Goal: Navigation & Orientation: Find specific page/section

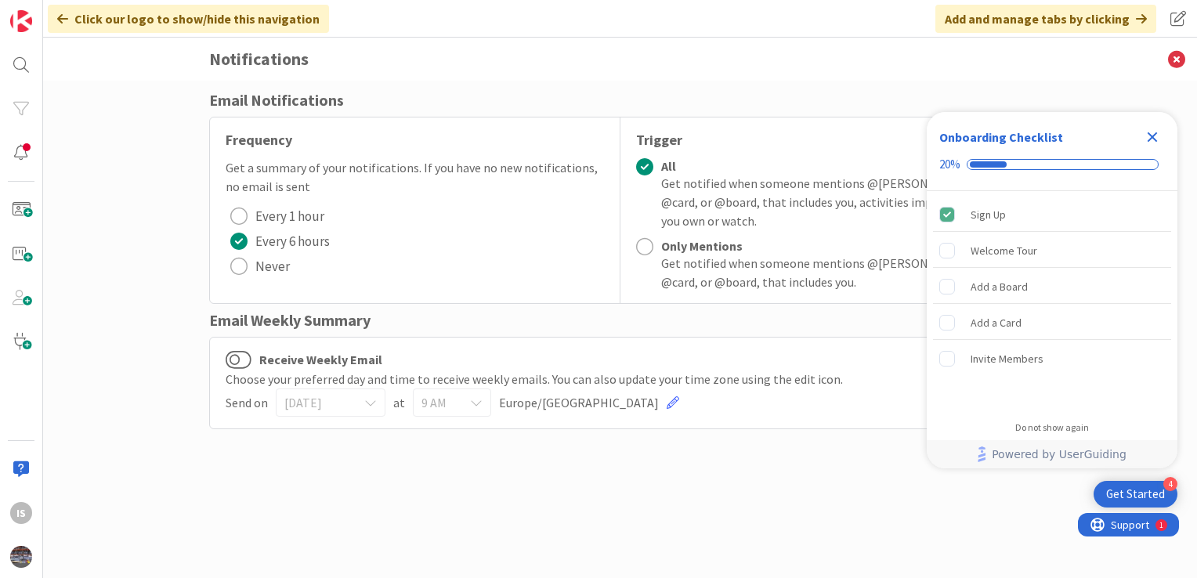
click at [1154, 139] on icon "Close Checklist" at bounding box center [1152, 137] width 10 height 10
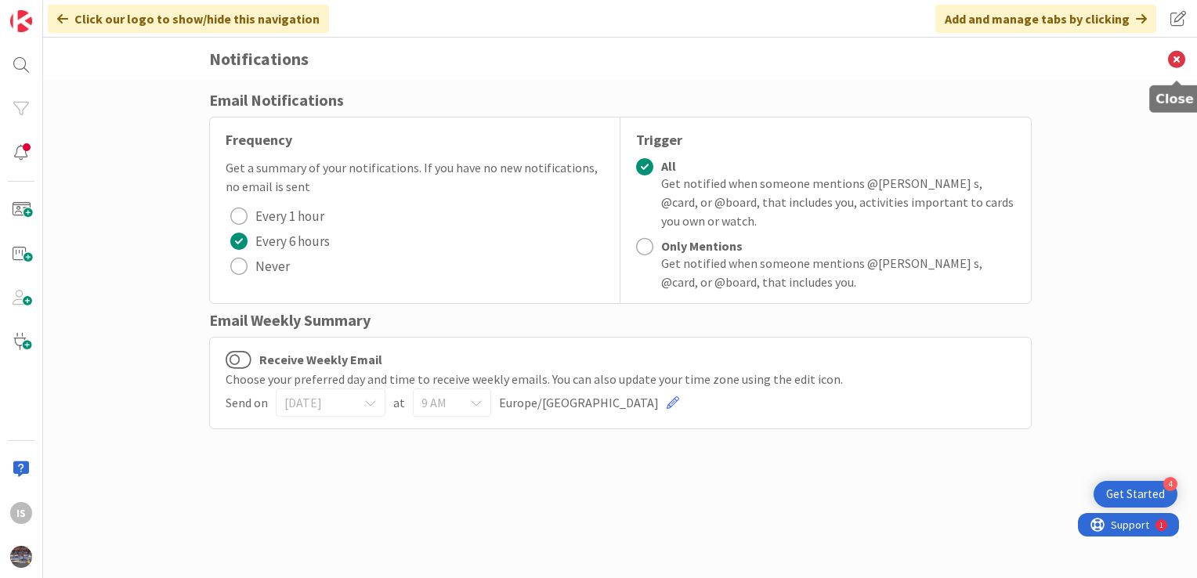
click at [1175, 63] on icon at bounding box center [1176, 59] width 41 height 43
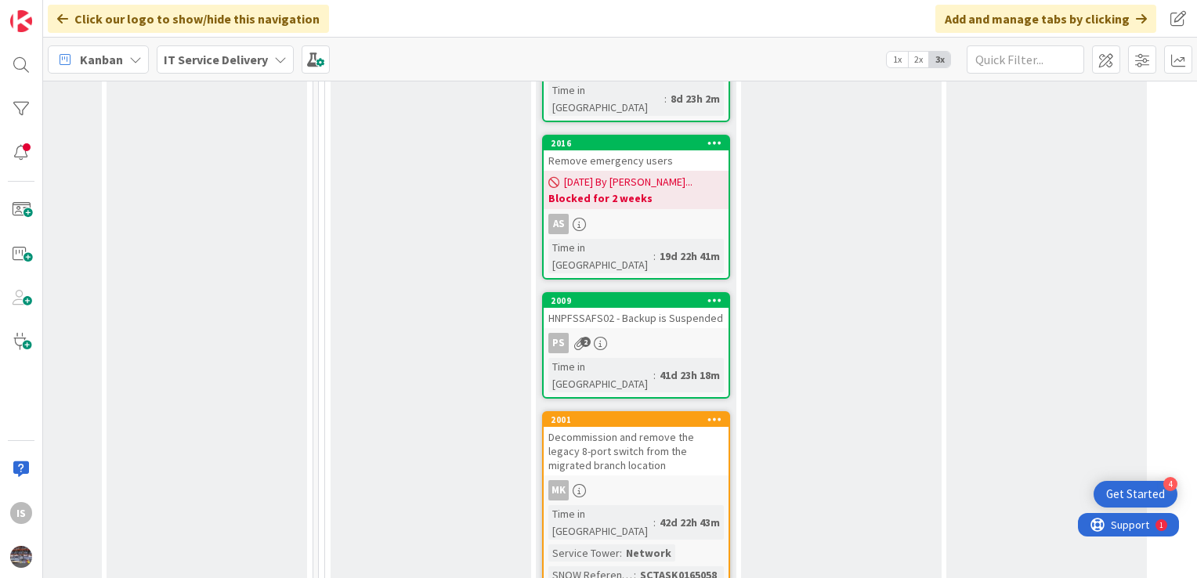
scroll to position [1883, 769]
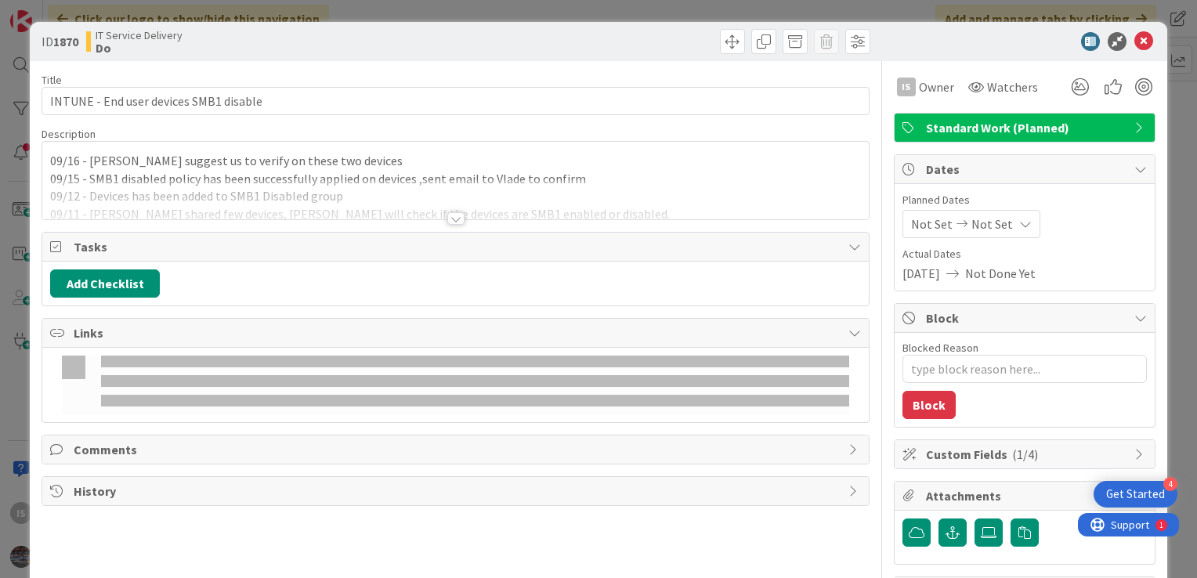
type textarea "x"
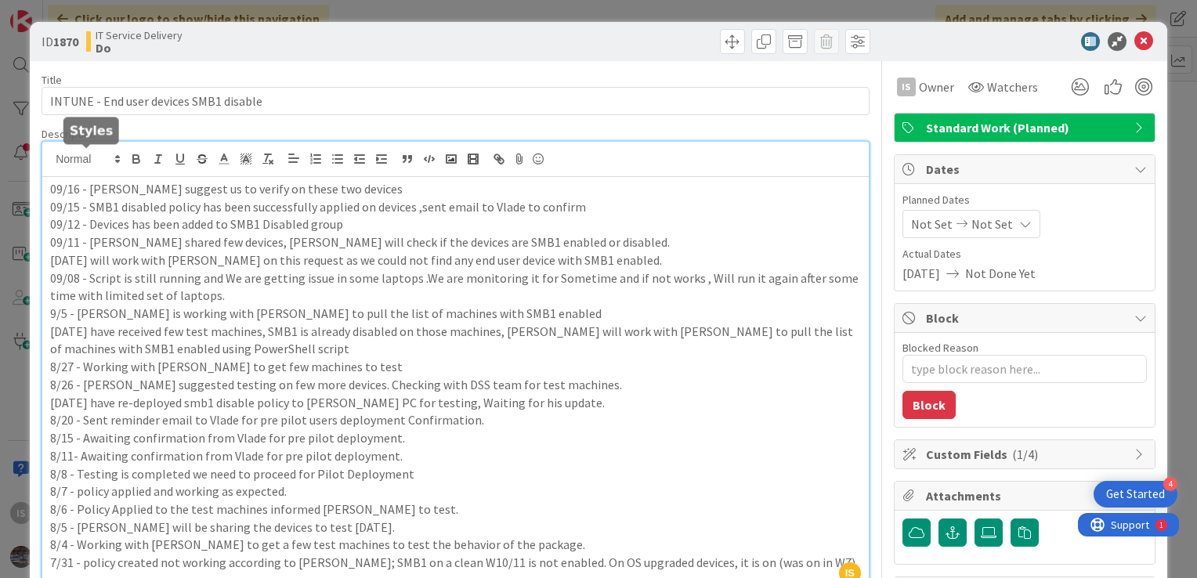
click at [49, 163] on div "IS [PERSON_NAME] s just joined 09/16 - [PERSON_NAME] suggest us to verify on th…" at bounding box center [455, 365] width 826 height 446
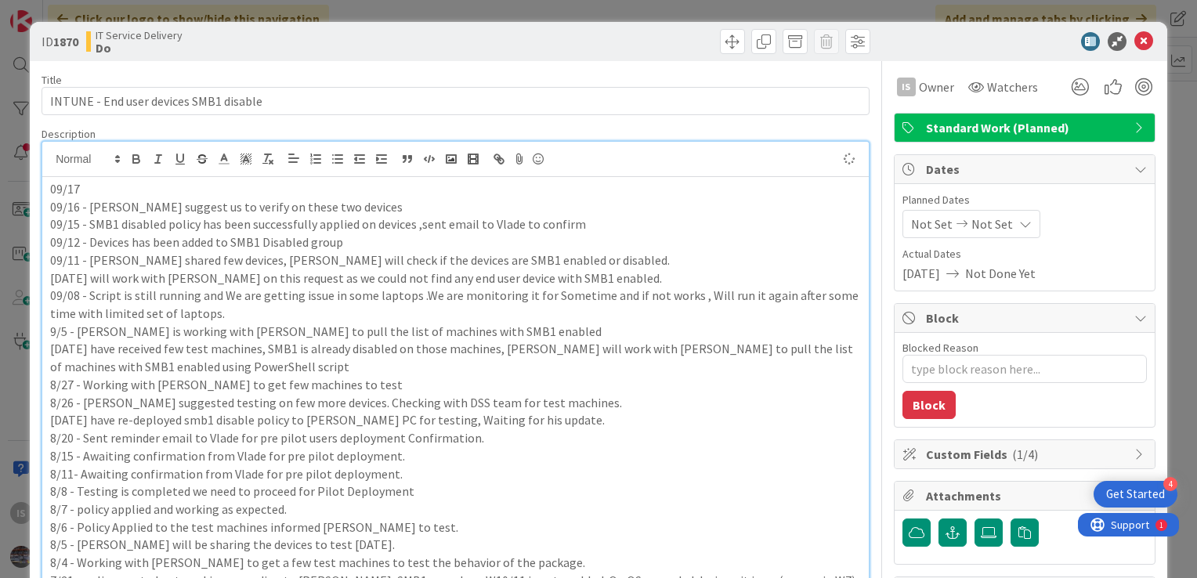
click at [88, 186] on p "09/17" at bounding box center [455, 189] width 811 height 18
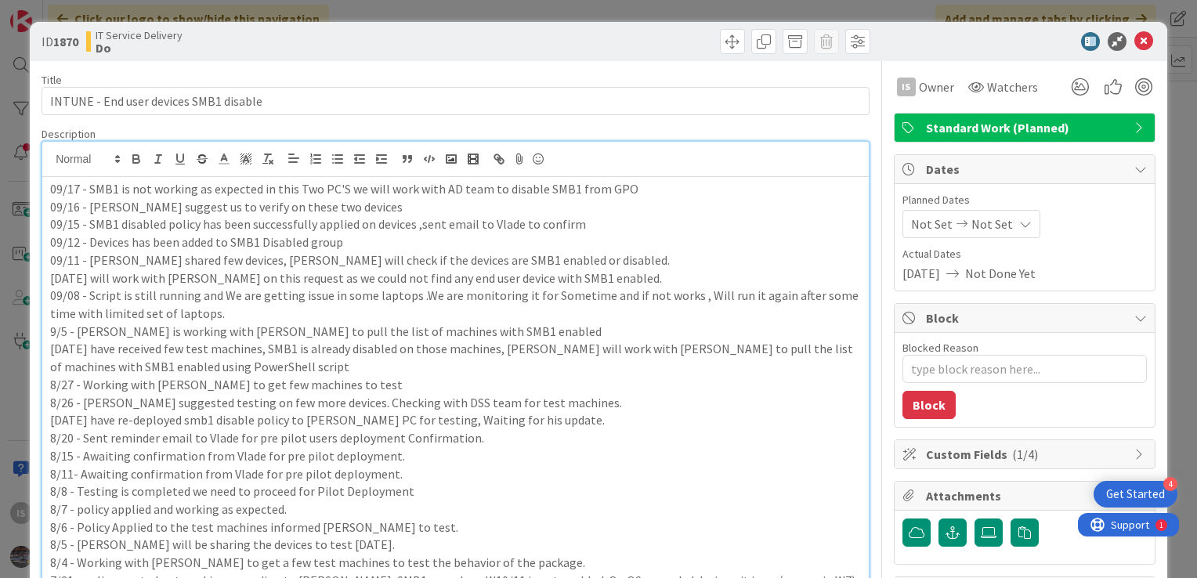
click at [262, 186] on p "09/17 - SMB1 is not working as expected in this Two PC'S we will work with AD t…" at bounding box center [455, 189] width 811 height 18
click at [247, 200] on p "09/16 - [PERSON_NAME] suggest us to verify on these two devices" at bounding box center [455, 207] width 811 height 18
click at [283, 188] on p "09/17 - SMB1 is not disabled in this Two PC'S we will work with AD team to disa…" at bounding box center [455, 189] width 811 height 18
click at [1134, 43] on icon at bounding box center [1143, 41] width 19 height 19
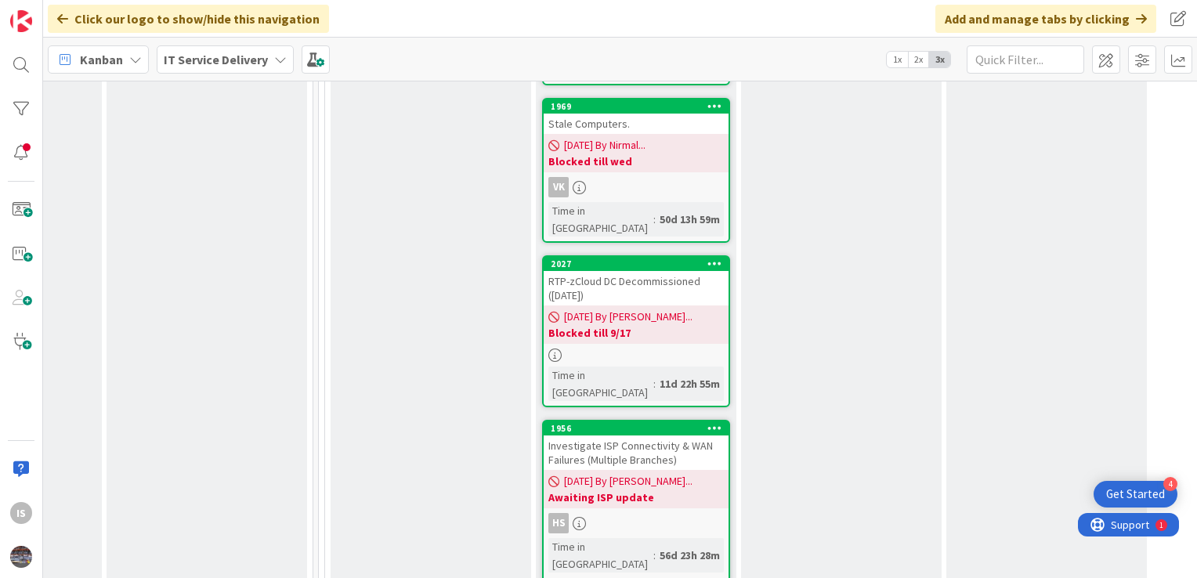
scroll to position [2919, 769]
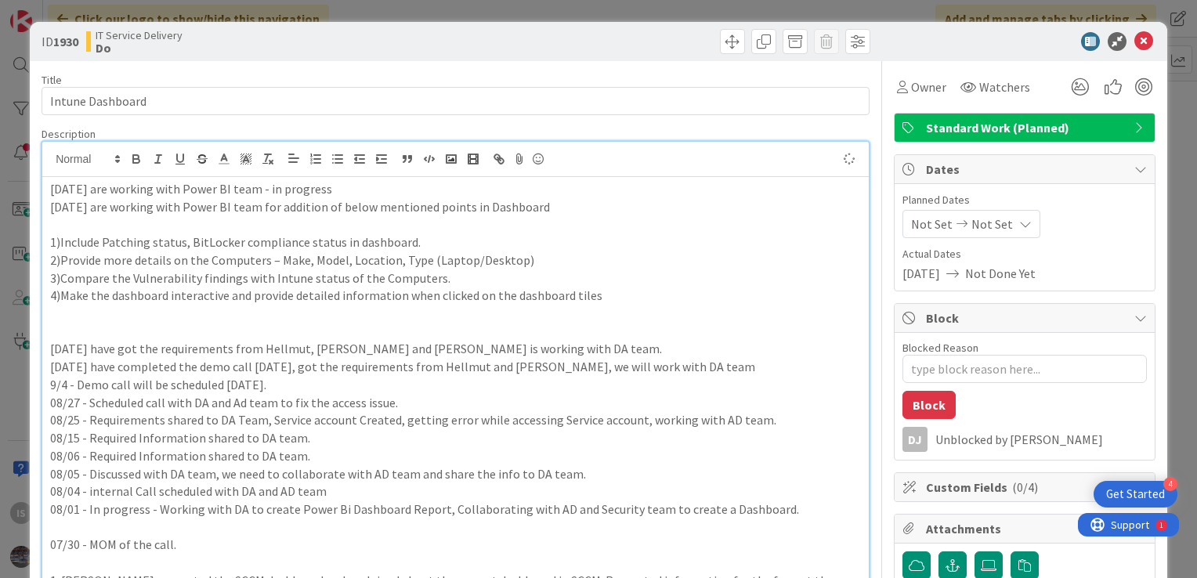
type textarea "x"
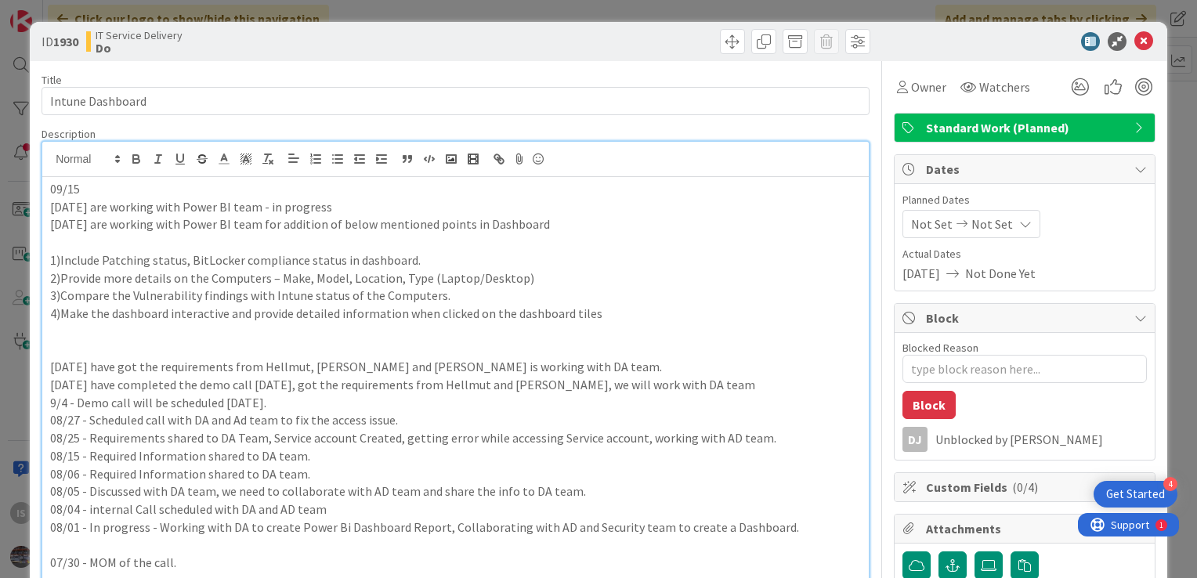
click at [89, 185] on p "09/15" at bounding box center [455, 189] width 811 height 18
type textarea "x"
click at [1134, 38] on icon at bounding box center [1143, 41] width 19 height 19
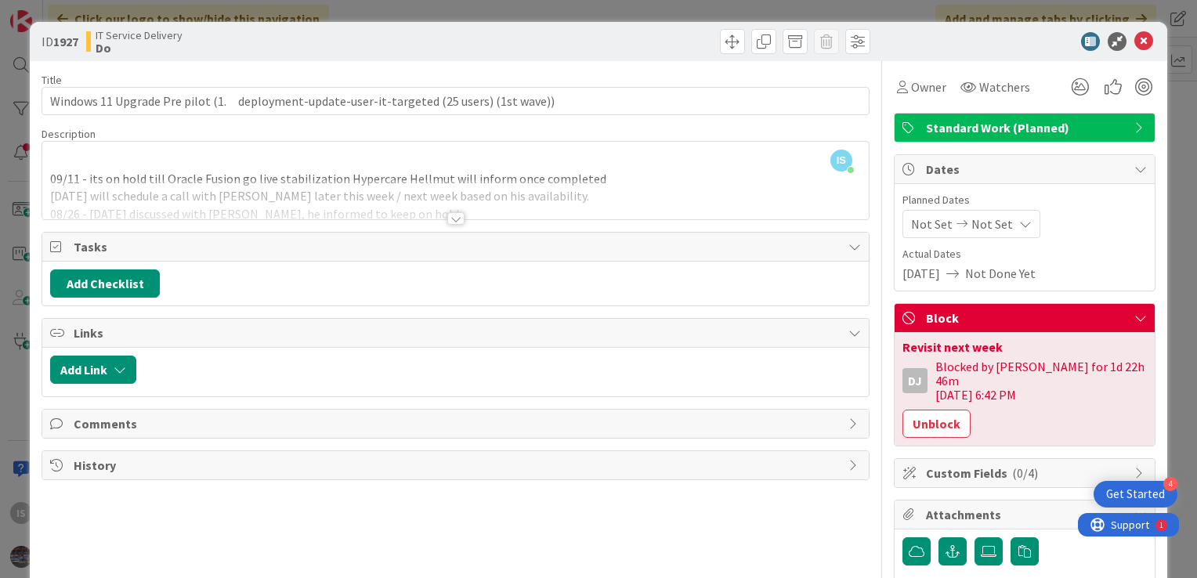
click at [53, 160] on div "IS [PERSON_NAME] s just joined 09/11 - its on hold till Oracle Fusion go live s…" at bounding box center [455, 181] width 826 height 78
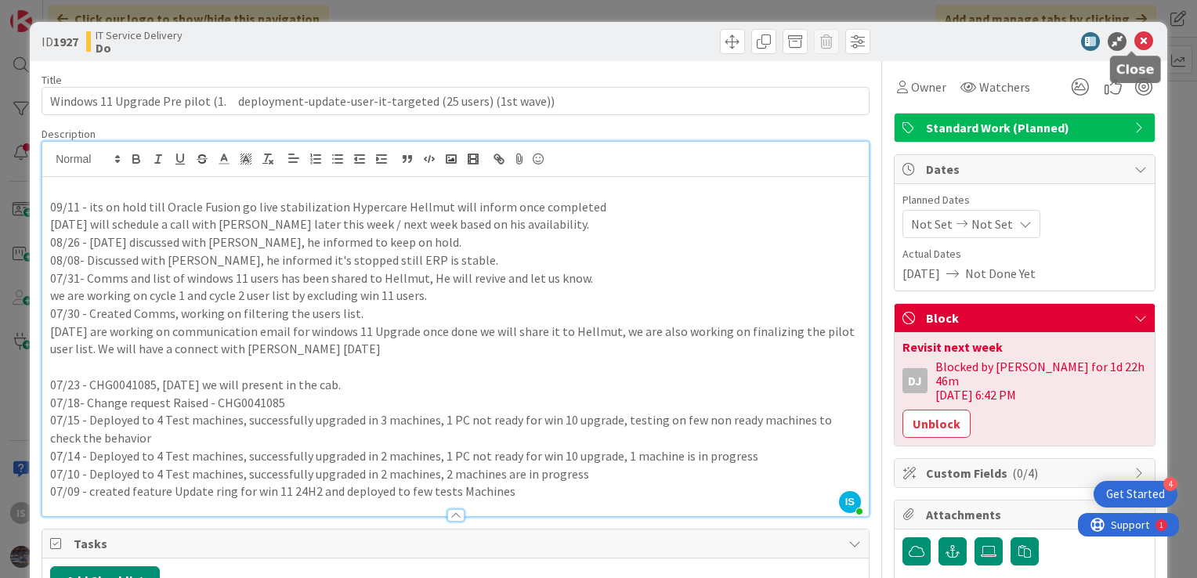
click at [1134, 40] on icon at bounding box center [1143, 41] width 19 height 19
